Goal: Browse casually: Explore the website without a specific task or goal

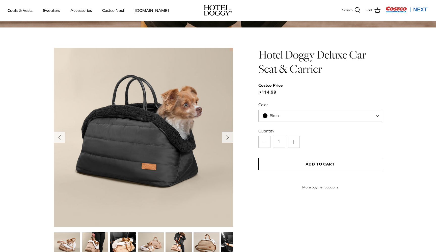
scroll to position [532, 0]
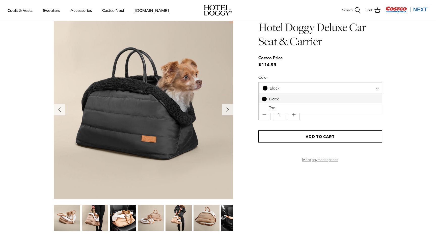
click at [321, 90] on span "Black" at bounding box center [320, 88] width 124 height 12
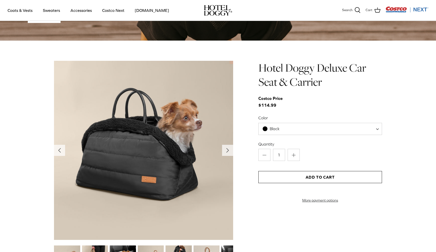
scroll to position [544, 0]
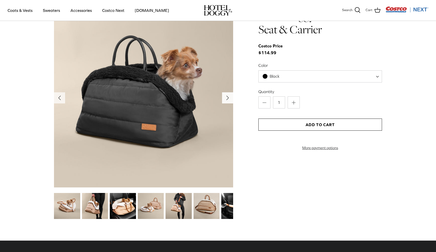
click at [228, 101] on button "Right" at bounding box center [227, 97] width 11 height 11
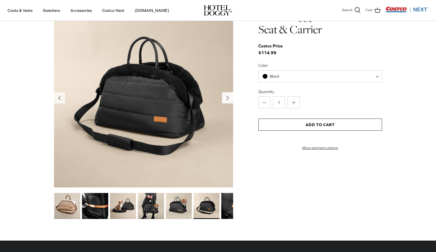
click at [228, 101] on button "Right" at bounding box center [227, 97] width 11 height 11
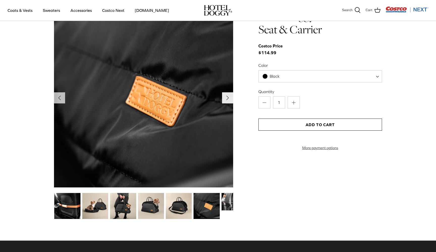
click at [228, 101] on button "Right" at bounding box center [227, 97] width 11 height 11
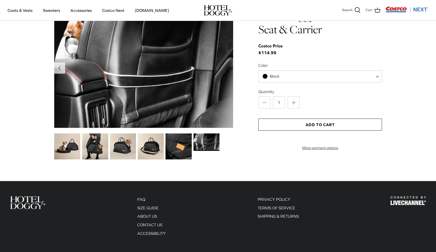
click at [228, 101] on img at bounding box center [143, 68] width 179 height 120
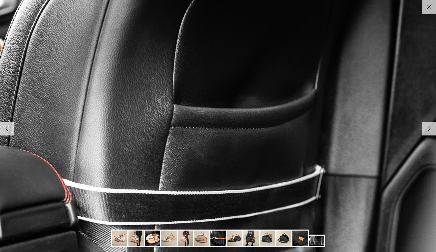
scroll to position [343, 0]
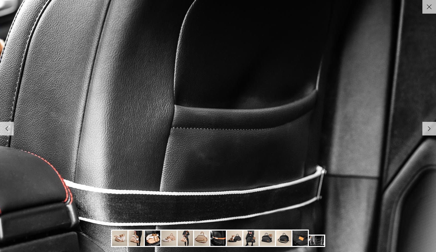
click at [428, 5] on line at bounding box center [429, 7] width 4 height 4
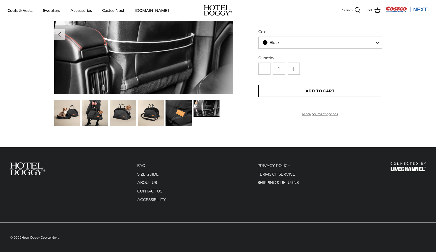
scroll to position [578, 0]
click at [95, 113] on img at bounding box center [95, 113] width 26 height 26
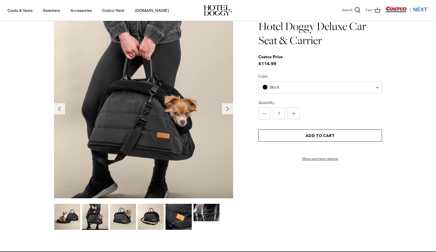
scroll to position [537, 0]
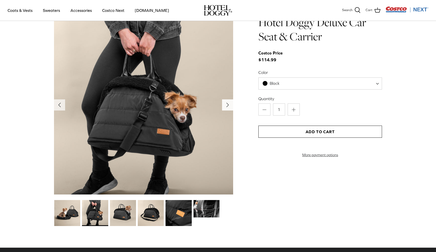
click at [229, 106] on icon "Right" at bounding box center [227, 105] width 8 height 8
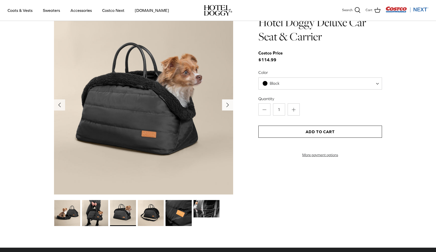
click at [229, 106] on icon "Right" at bounding box center [227, 105] width 8 height 8
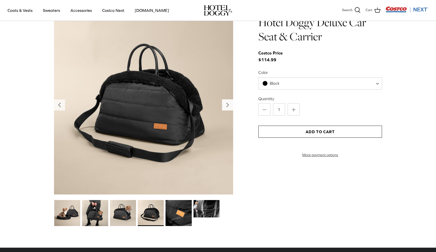
click at [229, 106] on icon "Right" at bounding box center [227, 105] width 8 height 8
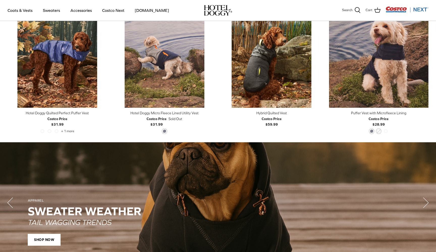
scroll to position [248, 0]
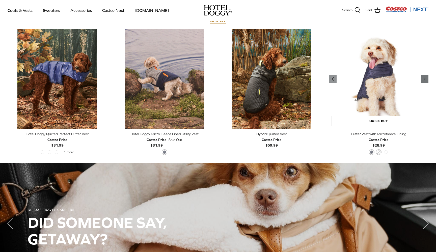
click at [426, 79] on icon "Right" at bounding box center [424, 79] width 6 height 6
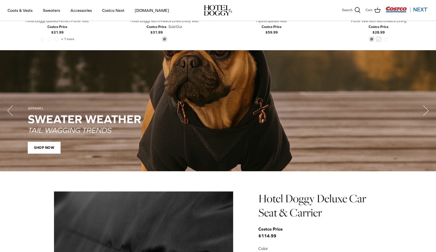
scroll to position [487, 0]
